Goal: Task Accomplishment & Management: Use online tool/utility

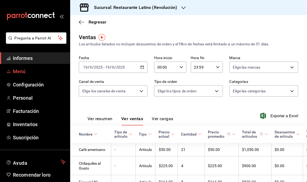
click at [22, 66] on link "Menú" at bounding box center [35, 72] width 70 height 12
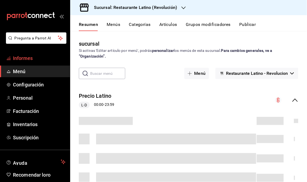
click at [27, 55] on font "Informes" at bounding box center [23, 58] width 20 height 6
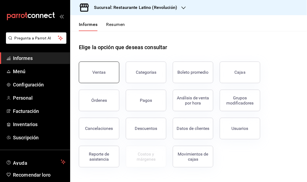
click at [92, 71] on button "Ventas" at bounding box center [99, 73] width 41 height 22
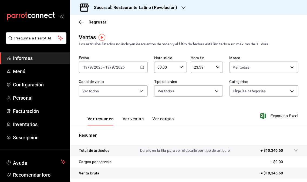
click at [178, 7] on div "Sucursal: Restaurante Latino (Revolución)" at bounding box center [132, 7] width 114 height 15
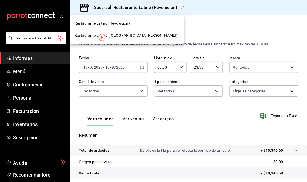
click at [140, 38] on span "Restaurante Latino ([GEOGRAPHIC_DATA][PERSON_NAME])" at bounding box center [126, 36] width 103 height 6
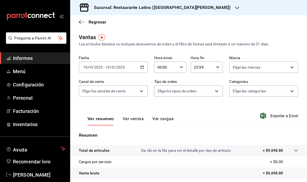
click at [190, 8] on font "Sucursal: Restaurante Latino ([GEOGRAPHIC_DATA][PERSON_NAME])" at bounding box center [162, 7] width 137 height 5
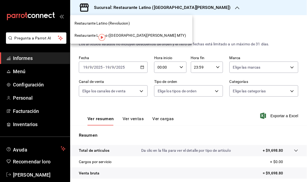
click at [126, 22] on span "Restaurante Latino (Revolucion)" at bounding box center [102, 24] width 55 height 6
